Goal: Find specific page/section: Find specific page/section

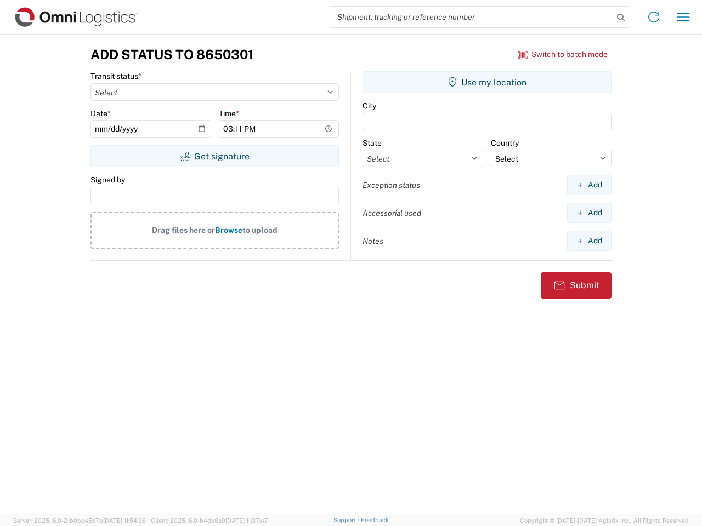
click at [471, 17] on input "search" at bounding box center [471, 17] width 284 height 21
click at [621, 18] on icon at bounding box center [620, 17] width 15 height 15
click at [653, 17] on icon at bounding box center [654, 17] width 18 height 18
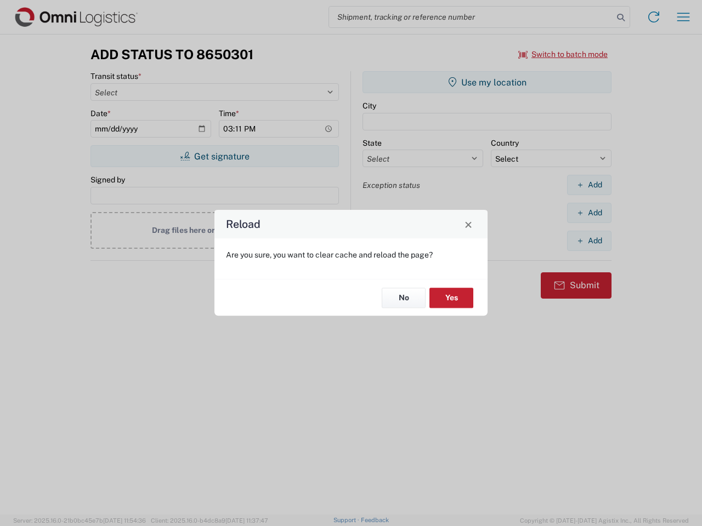
click at [683, 17] on div "Reload Are you sure, you want to clear cache and reload the page? No Yes" at bounding box center [351, 263] width 702 height 526
click at [563, 54] on div "Reload Are you sure, you want to clear cache and reload the page? No Yes" at bounding box center [351, 263] width 702 height 526
click at [214, 156] on div "Reload Are you sure, you want to clear cache and reload the page? No Yes" at bounding box center [351, 263] width 702 height 526
click at [487, 82] on div "Reload Are you sure, you want to clear cache and reload the page? No Yes" at bounding box center [351, 263] width 702 height 526
click at [589, 185] on div "Reload Are you sure, you want to clear cache and reload the page? No Yes" at bounding box center [351, 263] width 702 height 526
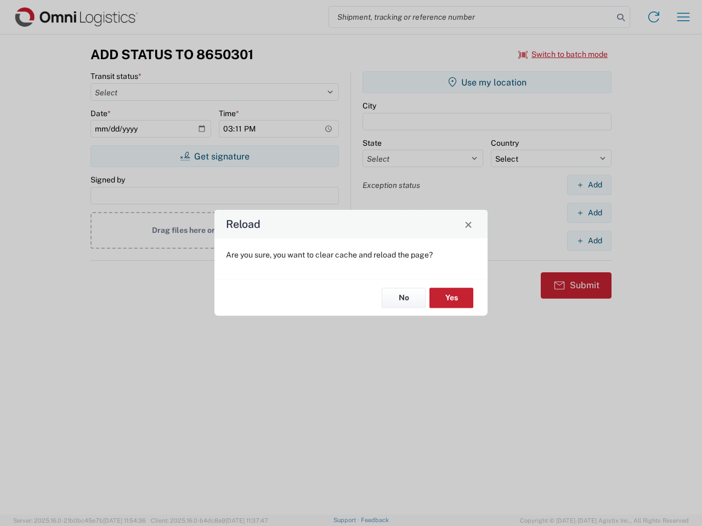
click at [589, 213] on div "Reload Are you sure, you want to clear cache and reload the page? No Yes" at bounding box center [351, 263] width 702 height 526
click at [589, 241] on div "Reload Are you sure, you want to clear cache and reload the page? No Yes" at bounding box center [351, 263] width 702 height 526
